Goal: Task Accomplishment & Management: Manage account settings

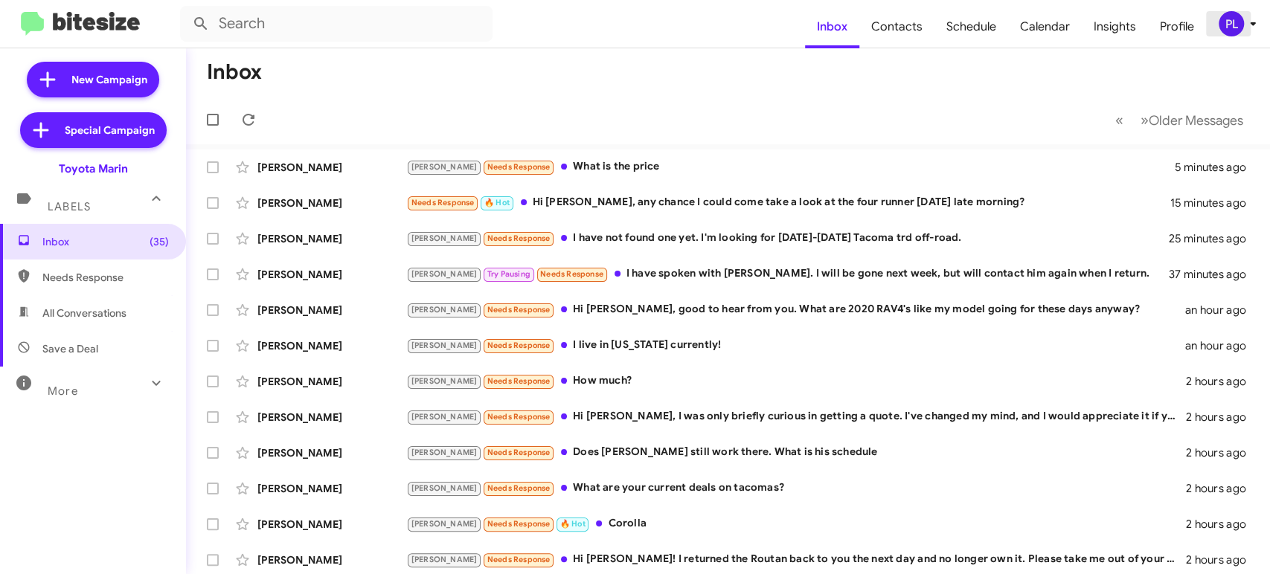
click at [1249, 31] on icon at bounding box center [1253, 24] width 18 height 18
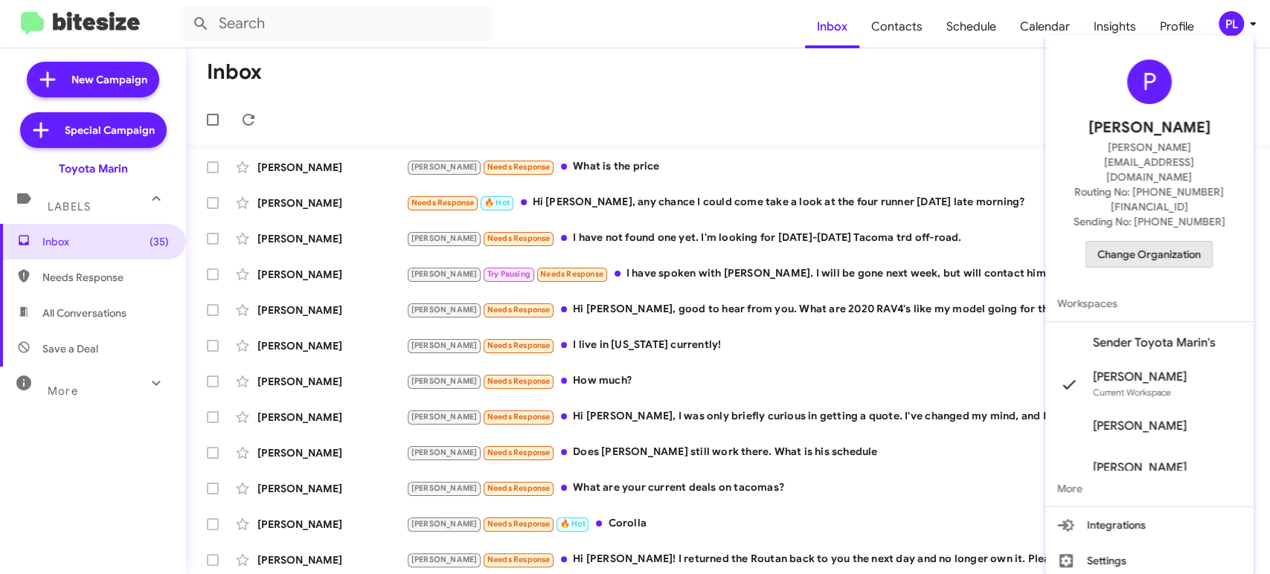
click at [1117, 242] on span "Change Organization" at bounding box center [1148, 254] width 103 height 25
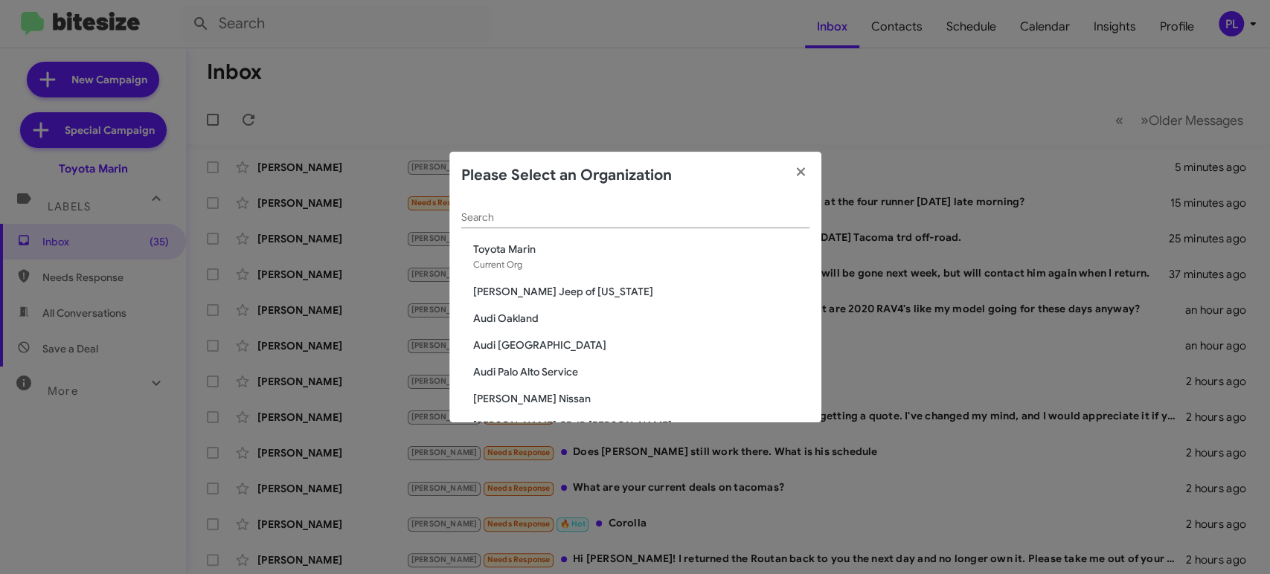
click at [519, 220] on input "Search" at bounding box center [635, 218] width 348 height 12
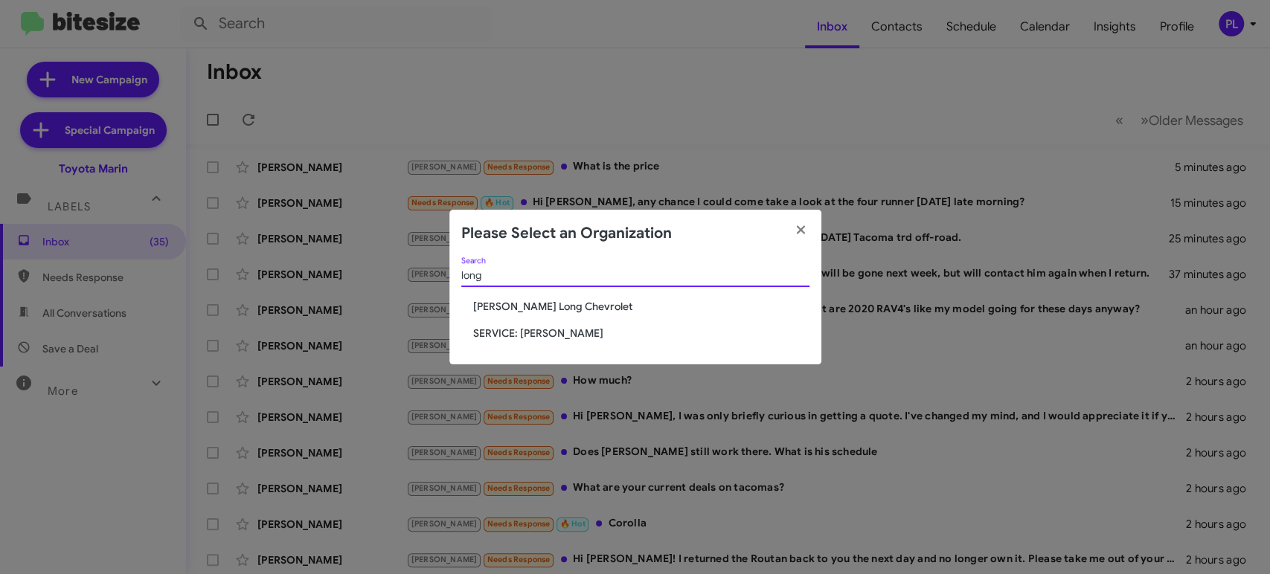
type input "long"
click at [572, 337] on span "SERVICE: [PERSON_NAME]" at bounding box center [641, 333] width 336 height 15
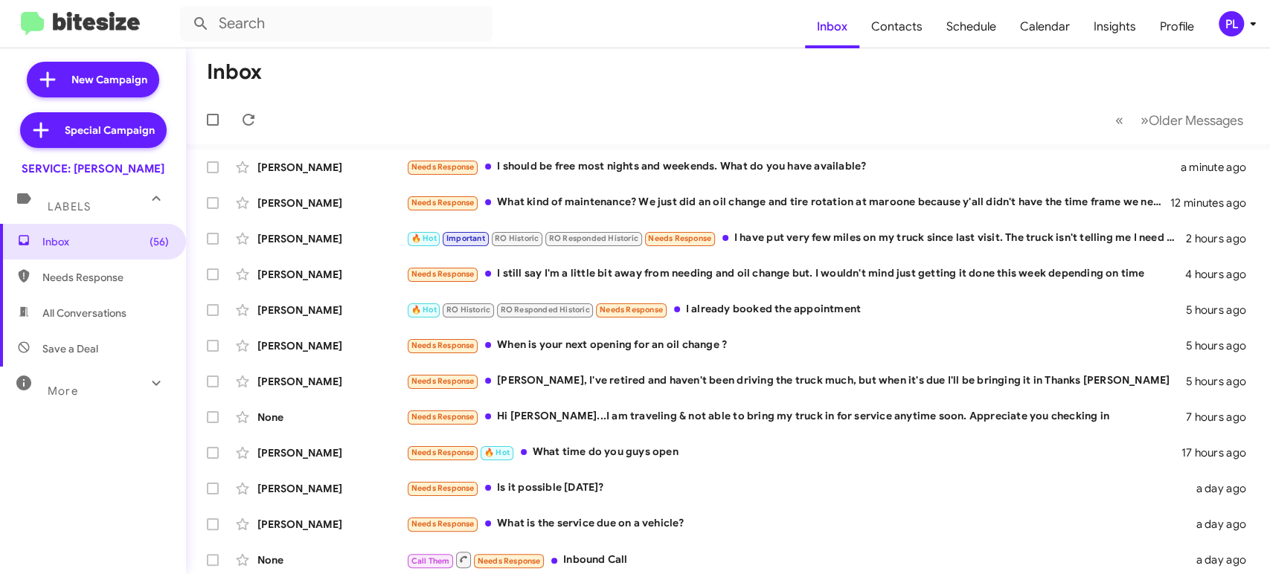
click at [1256, 25] on icon at bounding box center [1253, 24] width 18 height 18
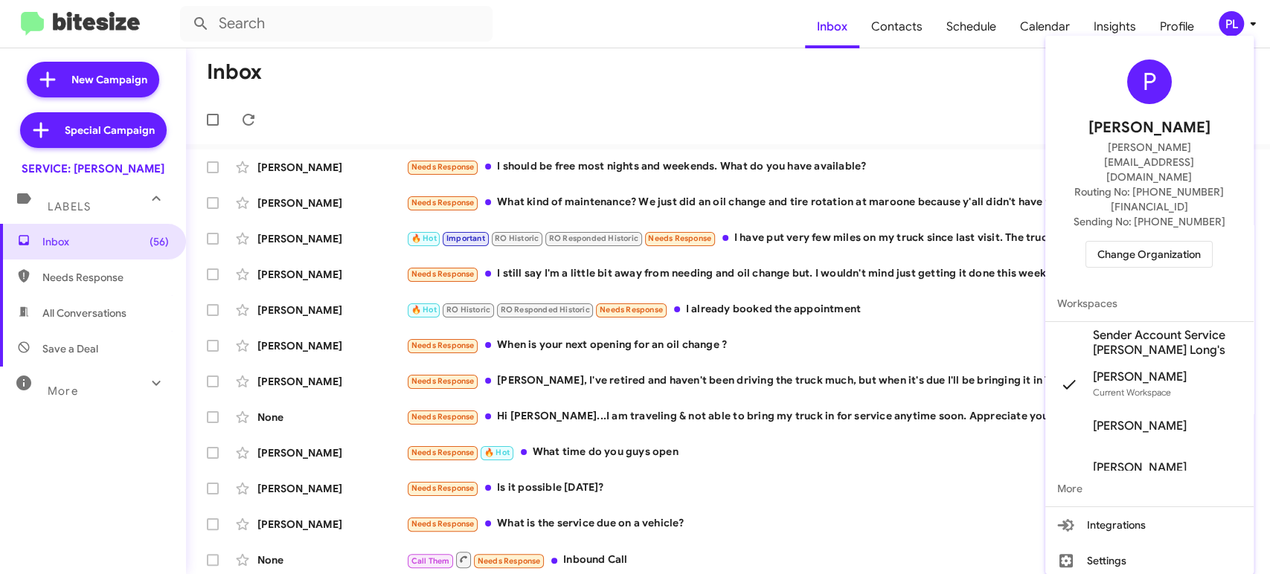
click at [1184, 242] on span "Change Organization" at bounding box center [1148, 254] width 103 height 25
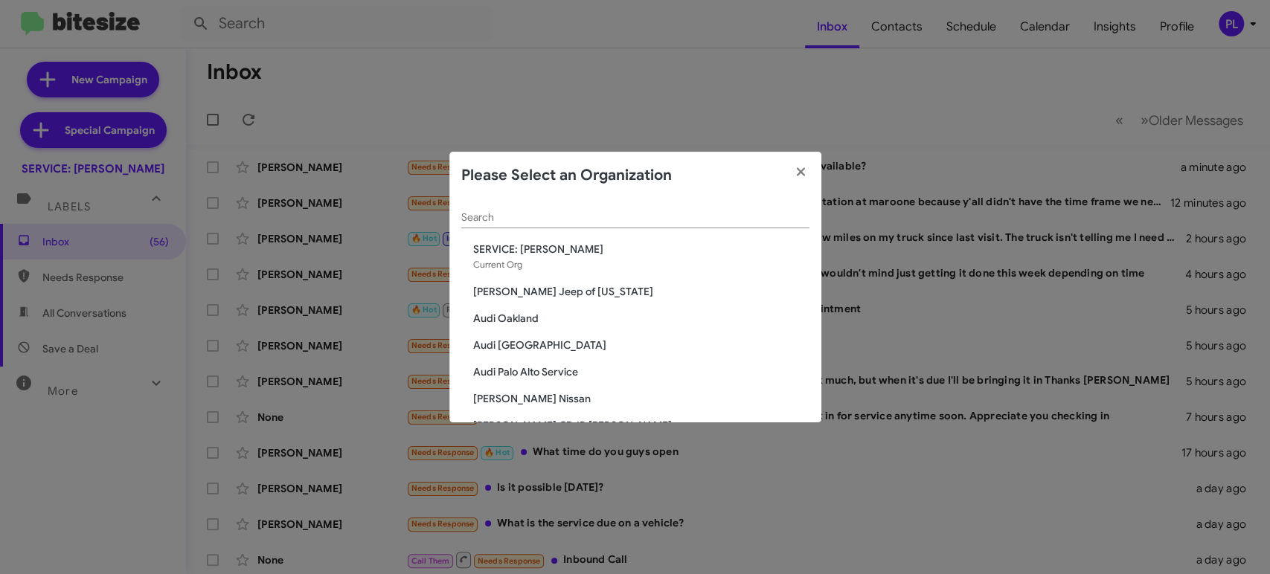
click at [530, 350] on span "Audi Palo Alto" at bounding box center [641, 345] width 336 height 15
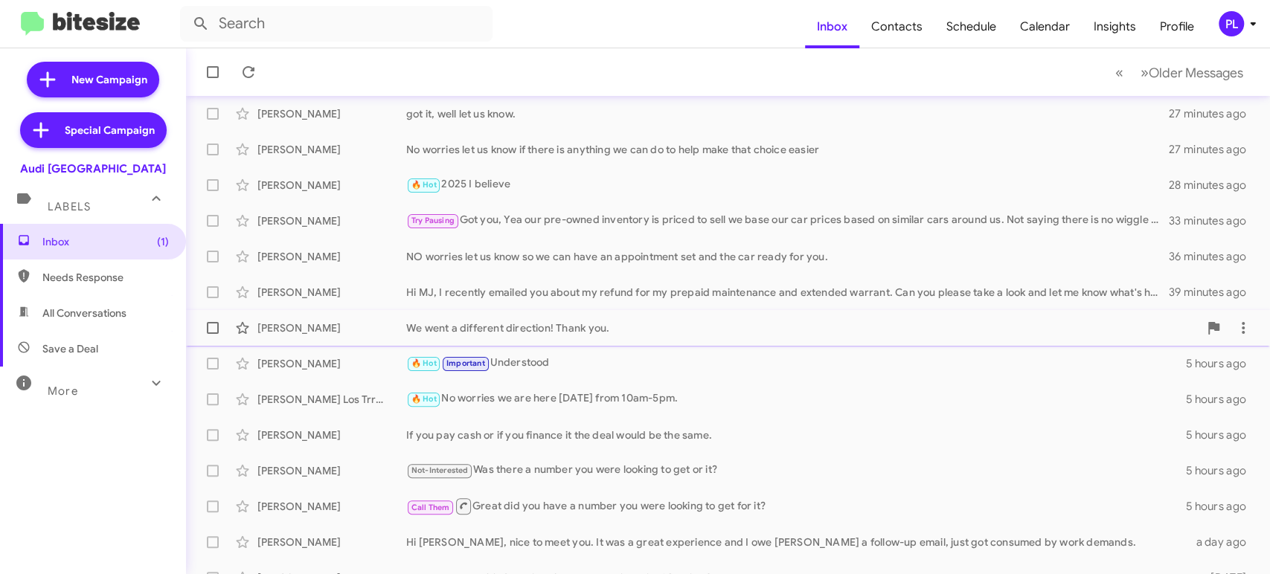
scroll to position [289, 0]
